Goal: Task Accomplishment & Management: Use online tool/utility

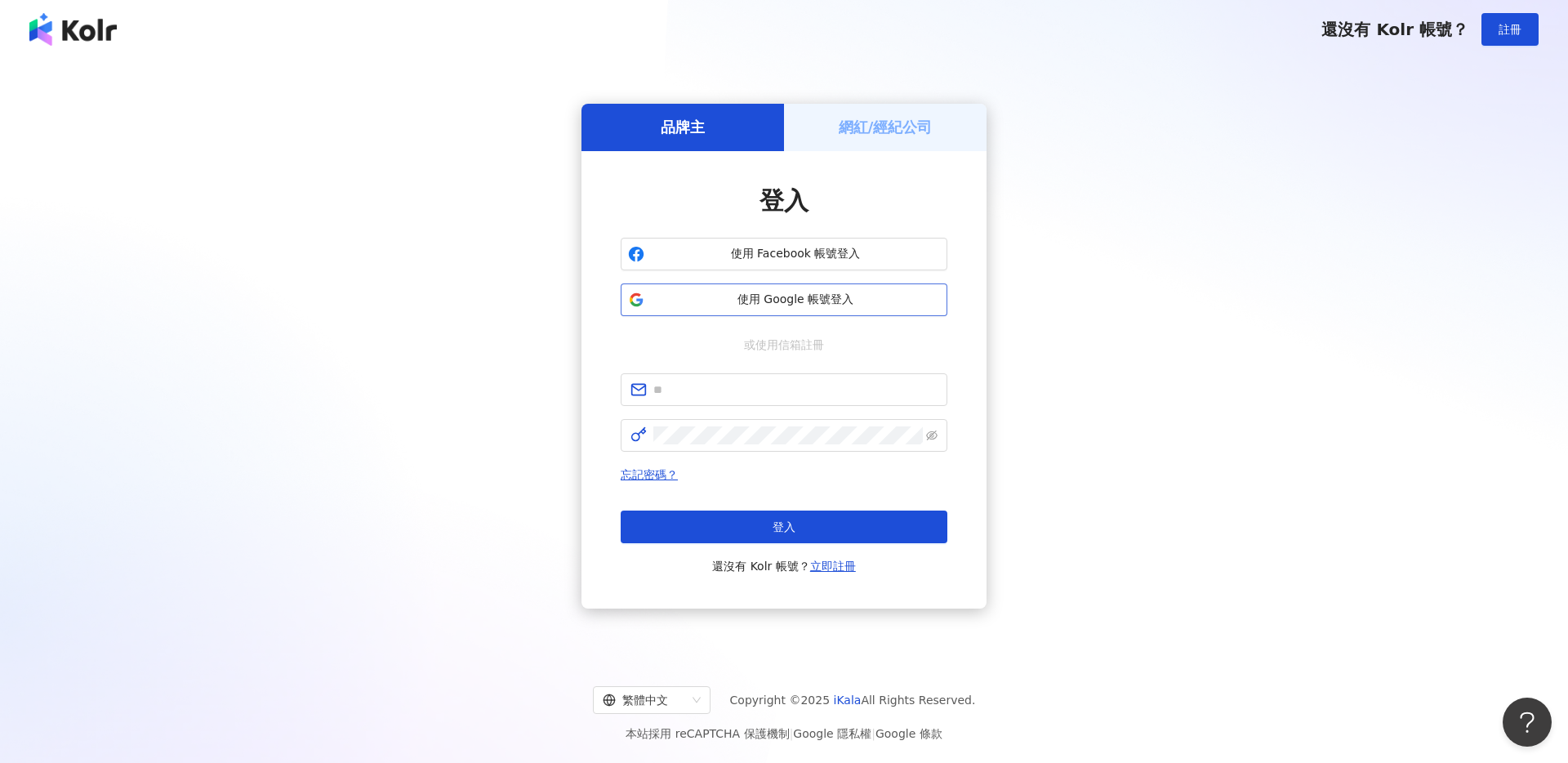
click at [887, 295] on span "使用 Google 帳號登入" at bounding box center [795, 299] width 289 height 16
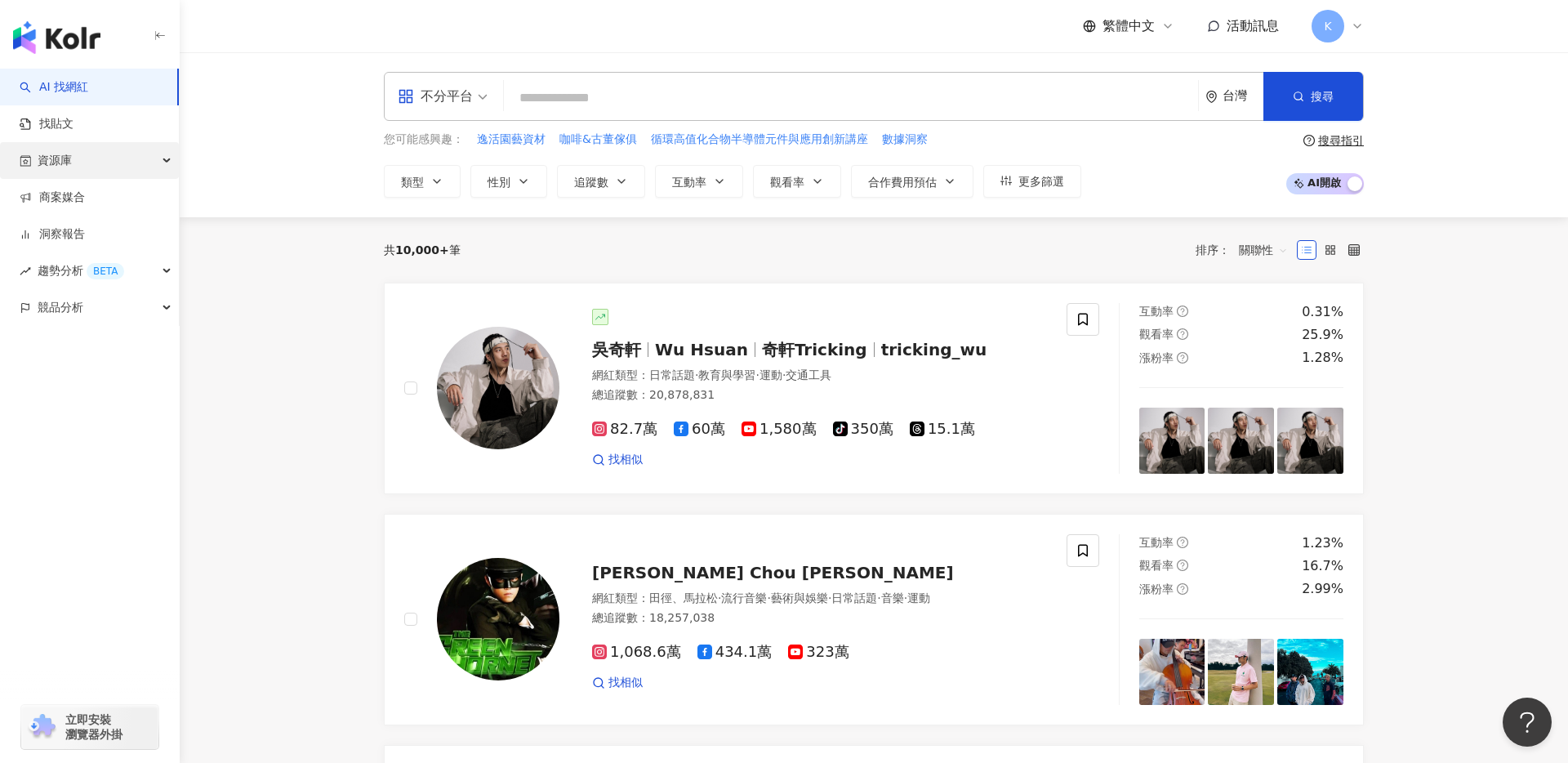
click at [132, 177] on div "資源庫" at bounding box center [89, 160] width 178 height 37
click at [132, 169] on div "資源庫" at bounding box center [89, 160] width 178 height 37
click at [84, 206] on link "商案媒合" at bounding box center [52, 197] width 65 height 16
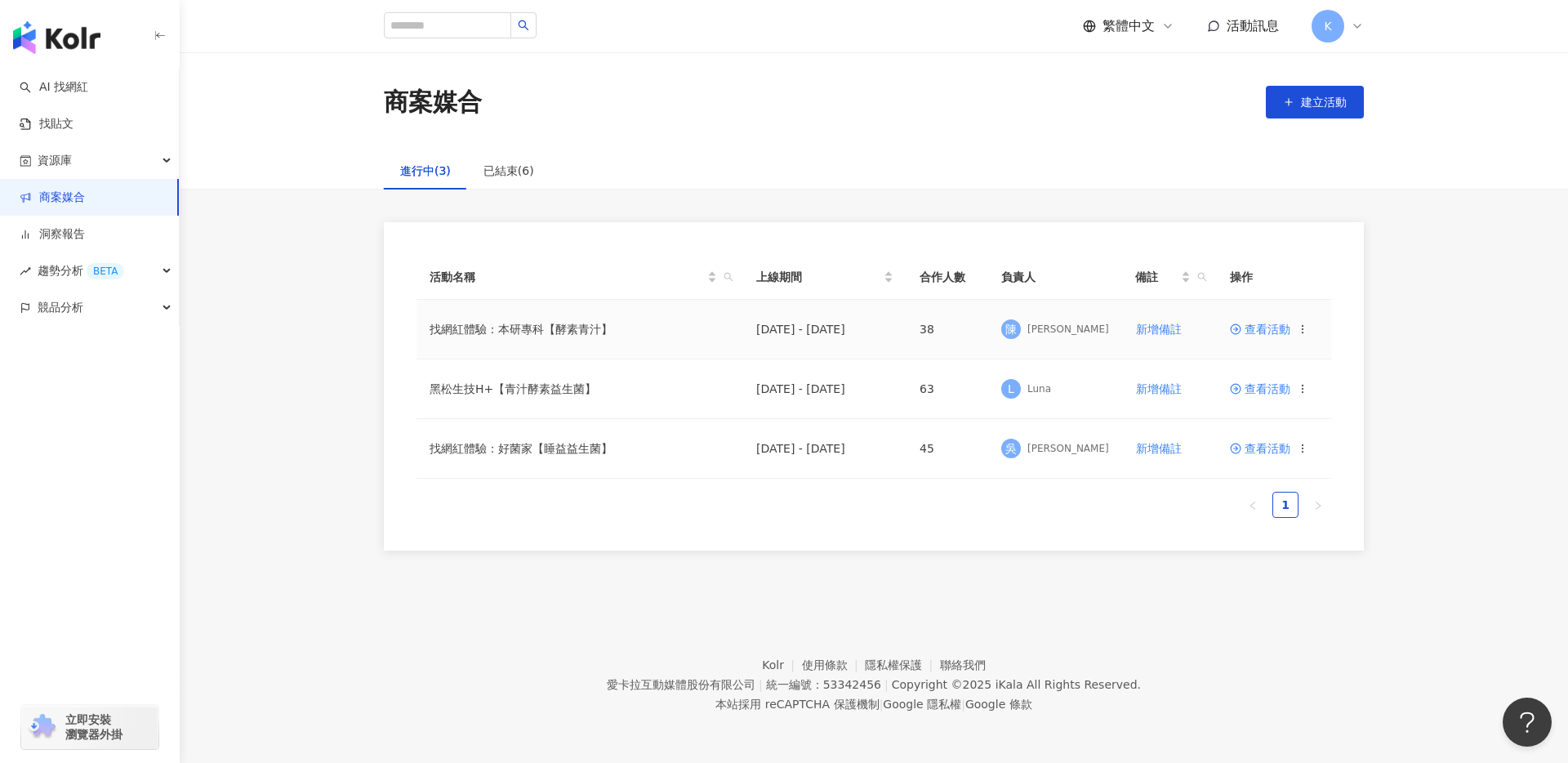
click at [1257, 328] on span "查看活動" at bounding box center [1260, 329] width 61 height 11
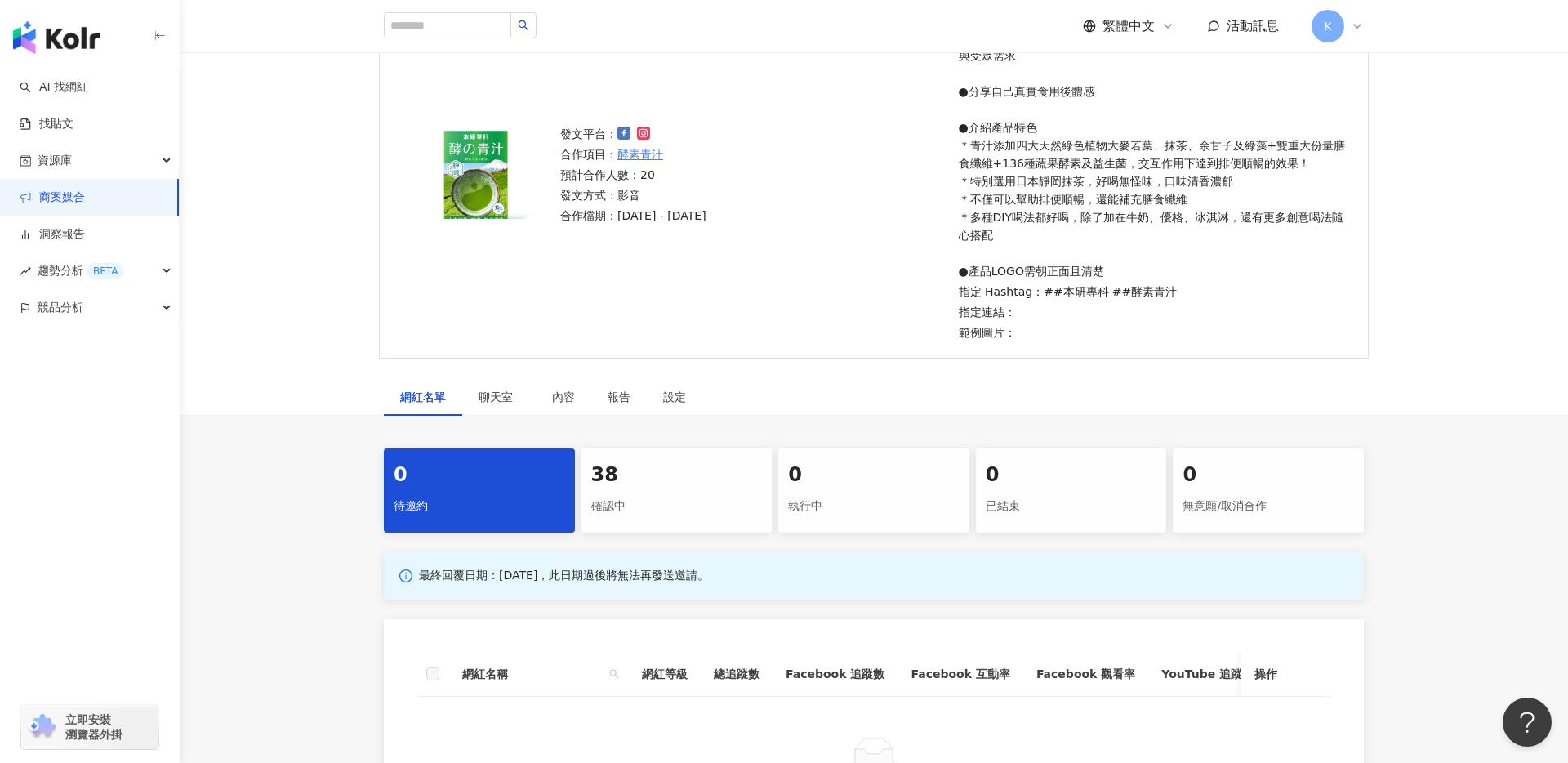
scroll to position [189, 0]
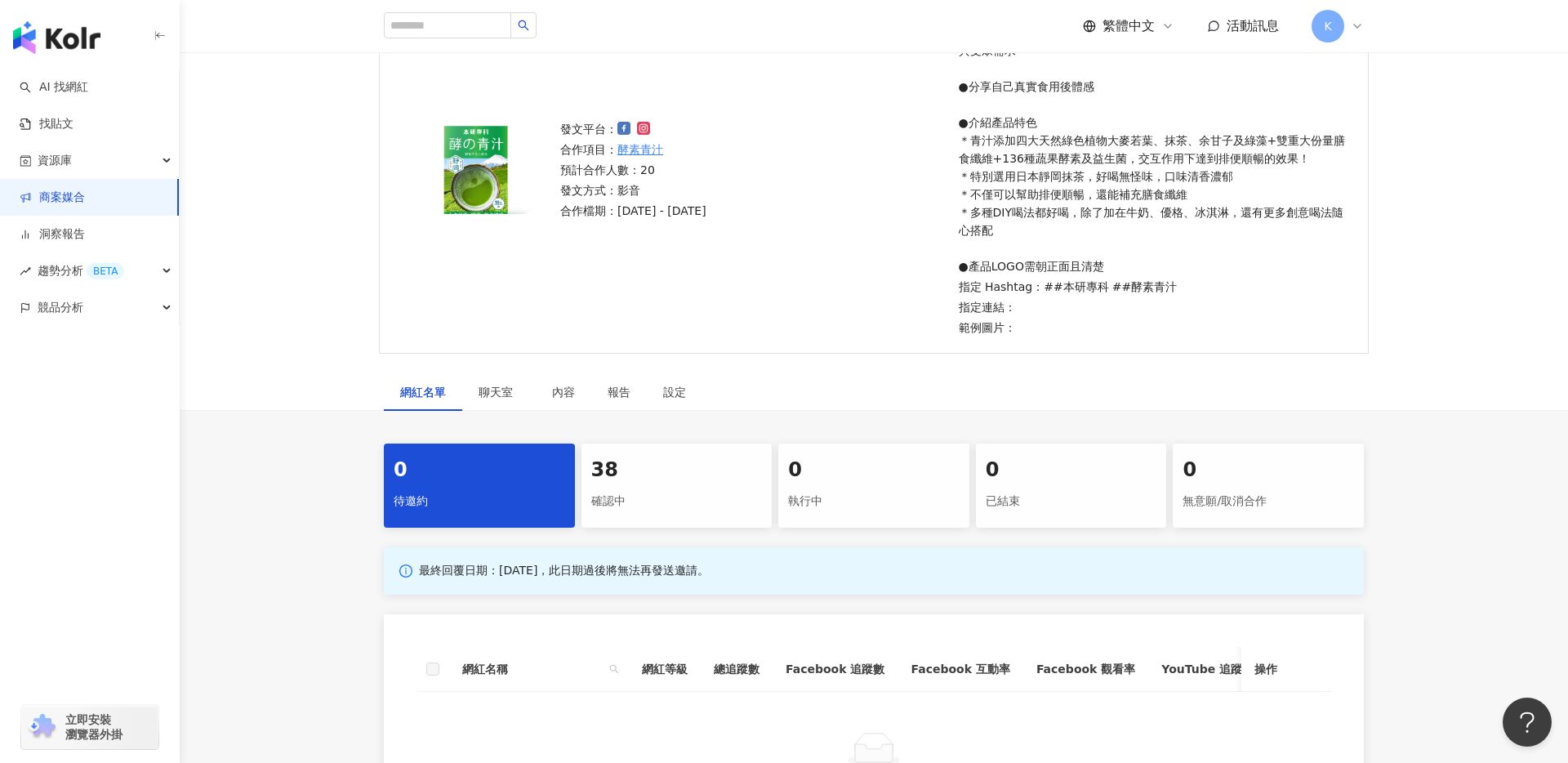
click at [680, 509] on div "確認中" at bounding box center [677, 501] width 172 height 28
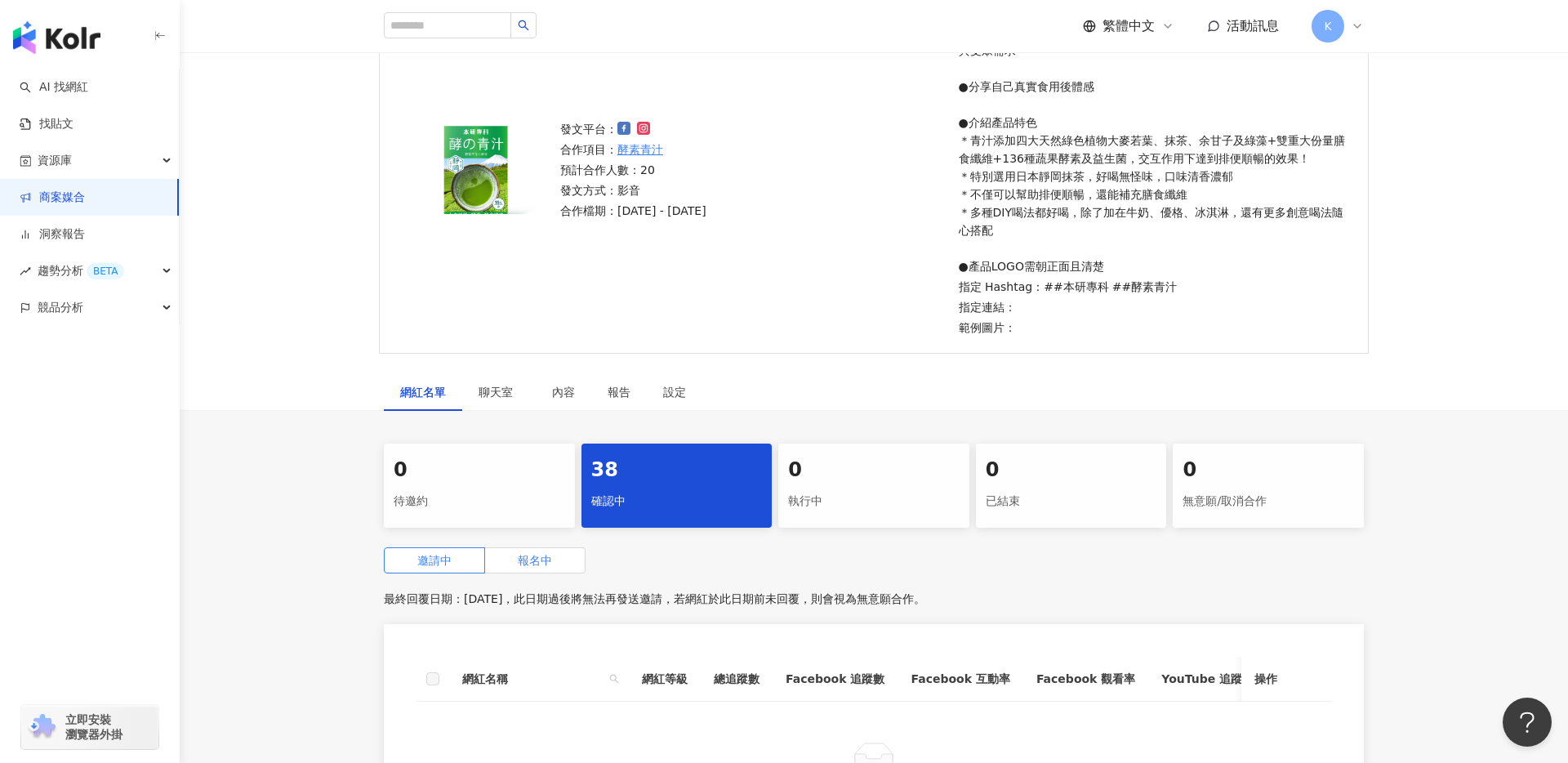
click at [548, 564] on span "報名中" at bounding box center [534, 560] width 34 height 13
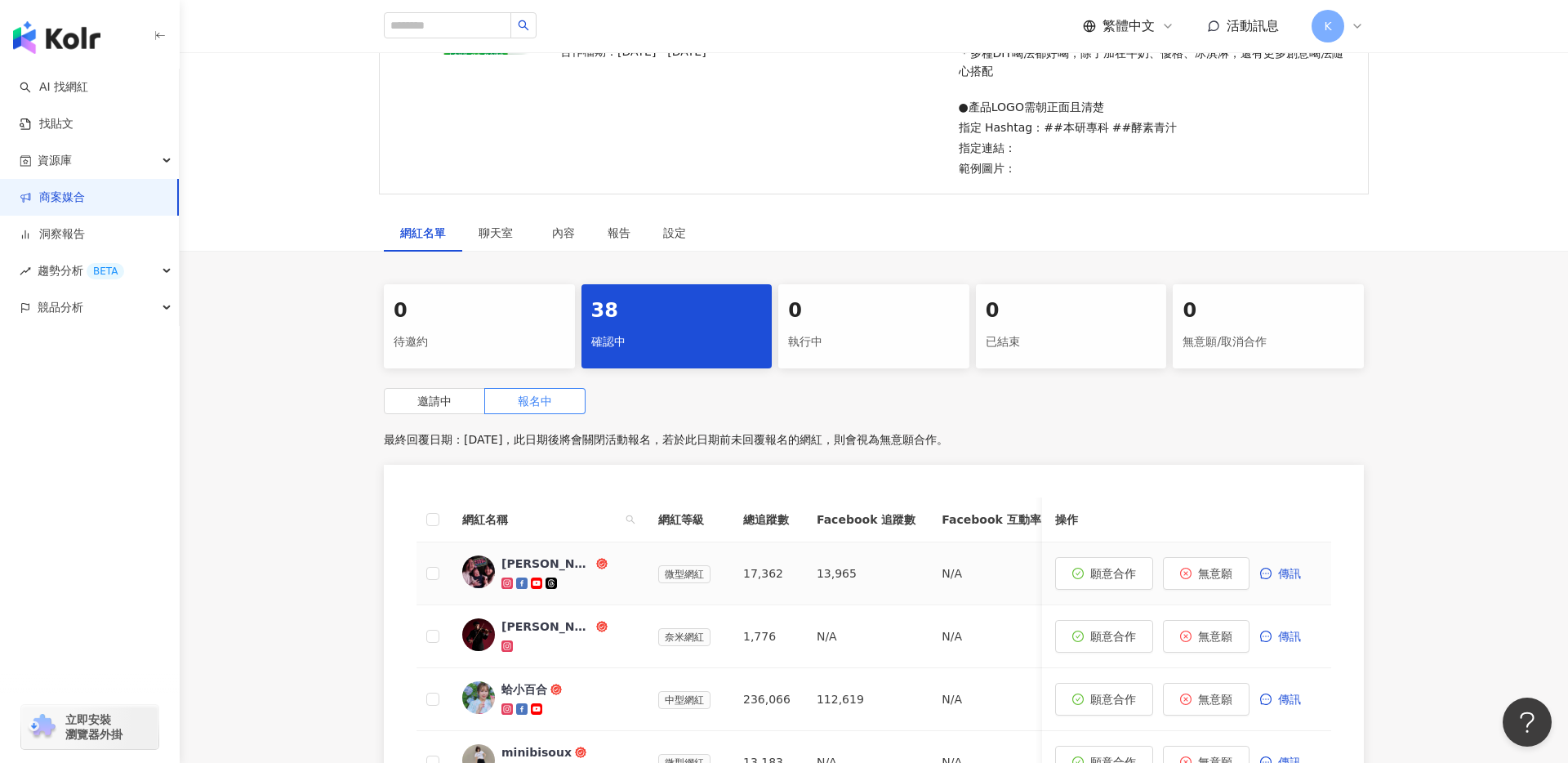
scroll to position [368, 0]
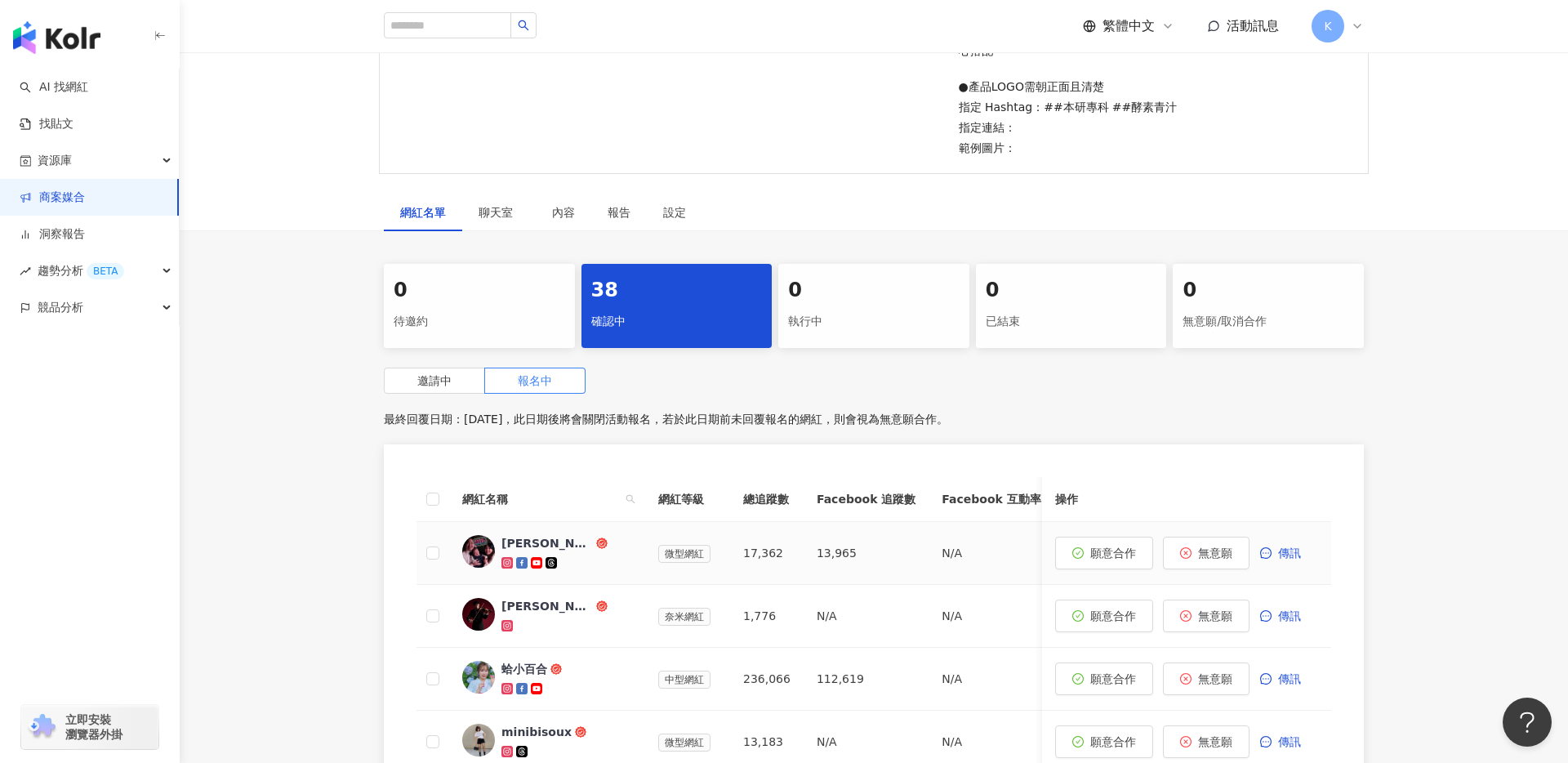
click at [597, 544] on span "[PERSON_NAME]" at bounding box center [554, 543] width 106 height 16
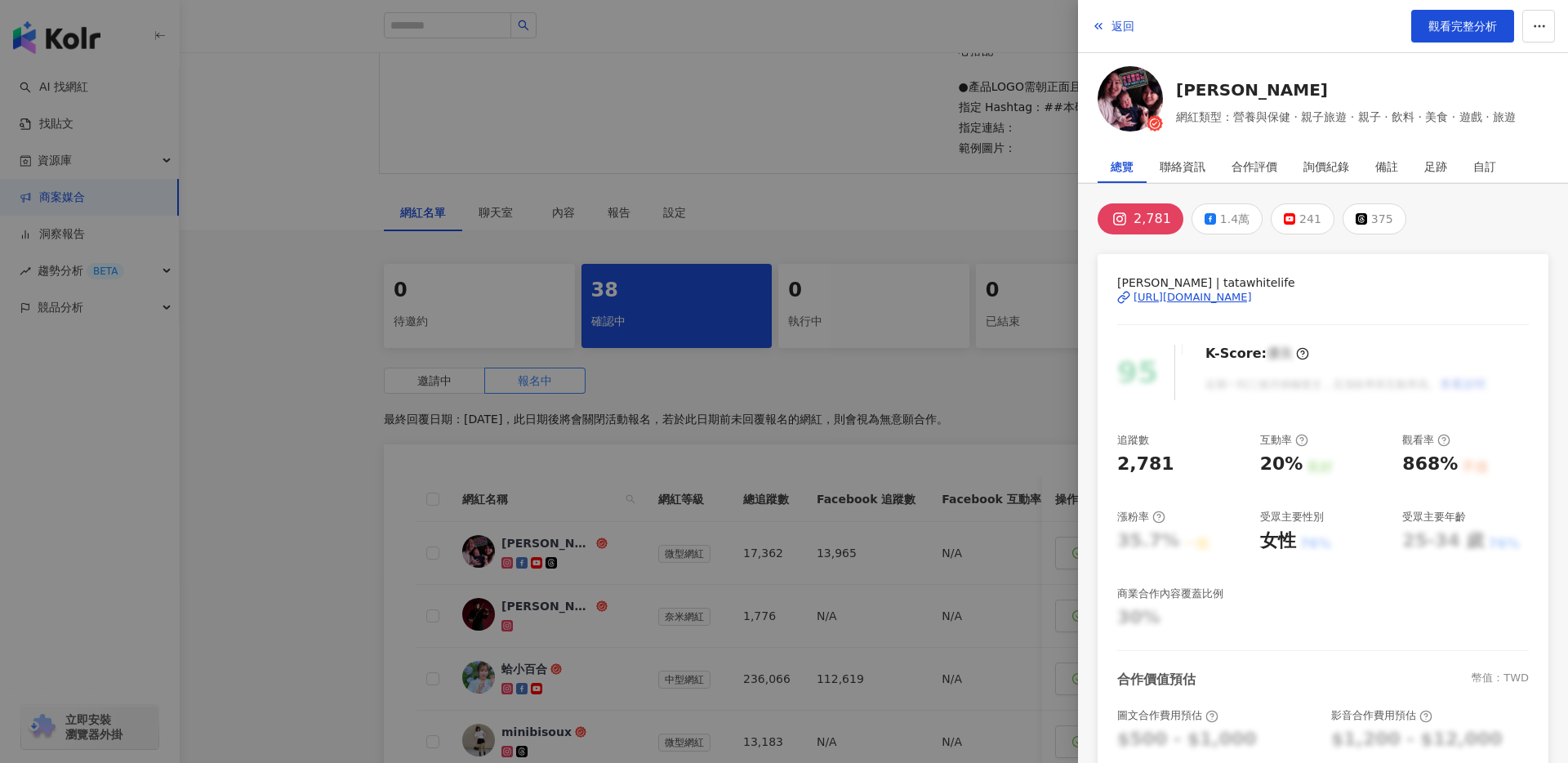
click at [1233, 293] on div "[URL][DOMAIN_NAME]" at bounding box center [1192, 296] width 119 height 14
click at [903, 273] on div at bounding box center [784, 382] width 1568 height 763
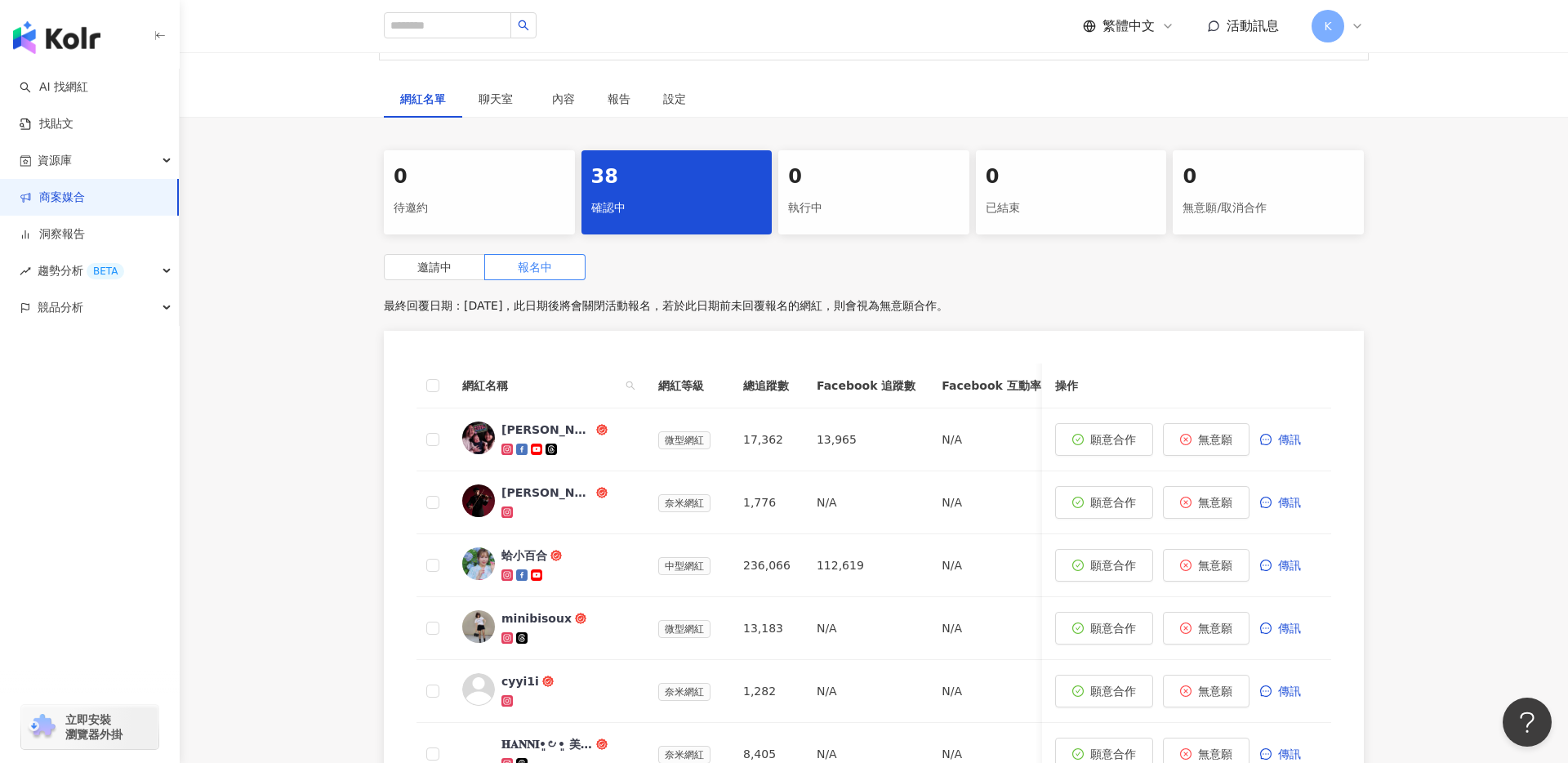
scroll to position [484, 0]
click at [614, 503] on div at bounding box center [567, 509] width 131 height 16
